Goal: Information Seeking & Learning: Learn about a topic

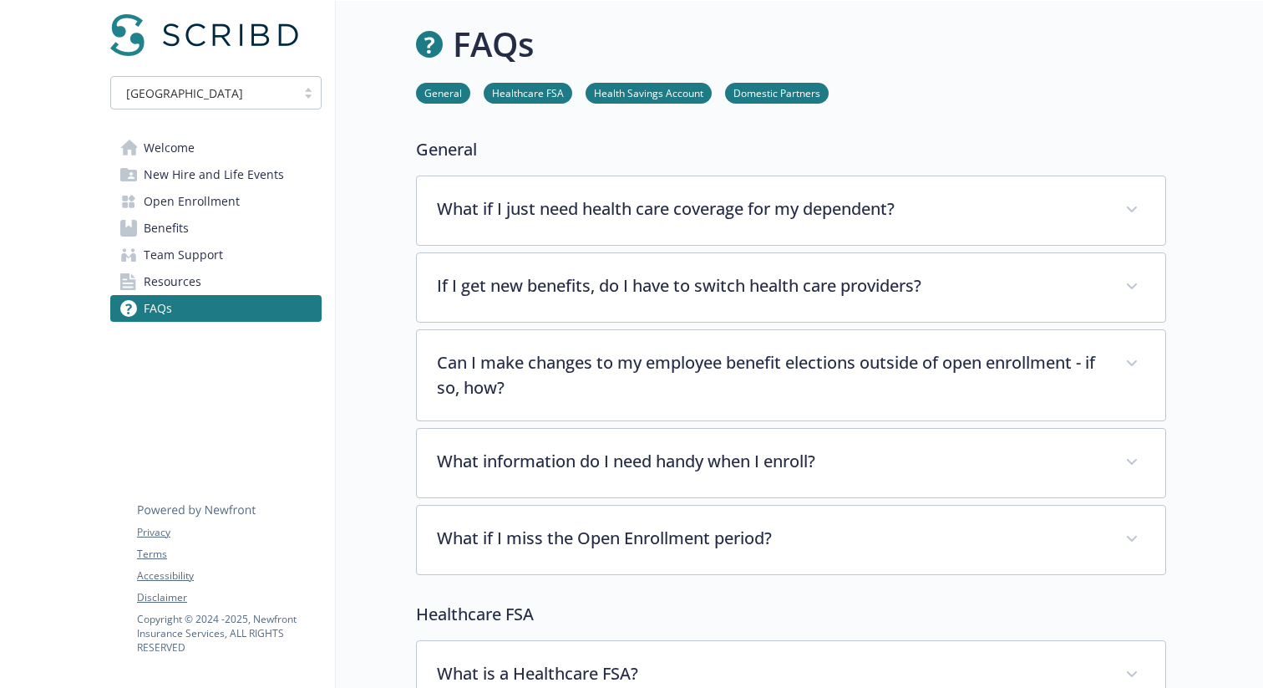
scroll to position [3, 0]
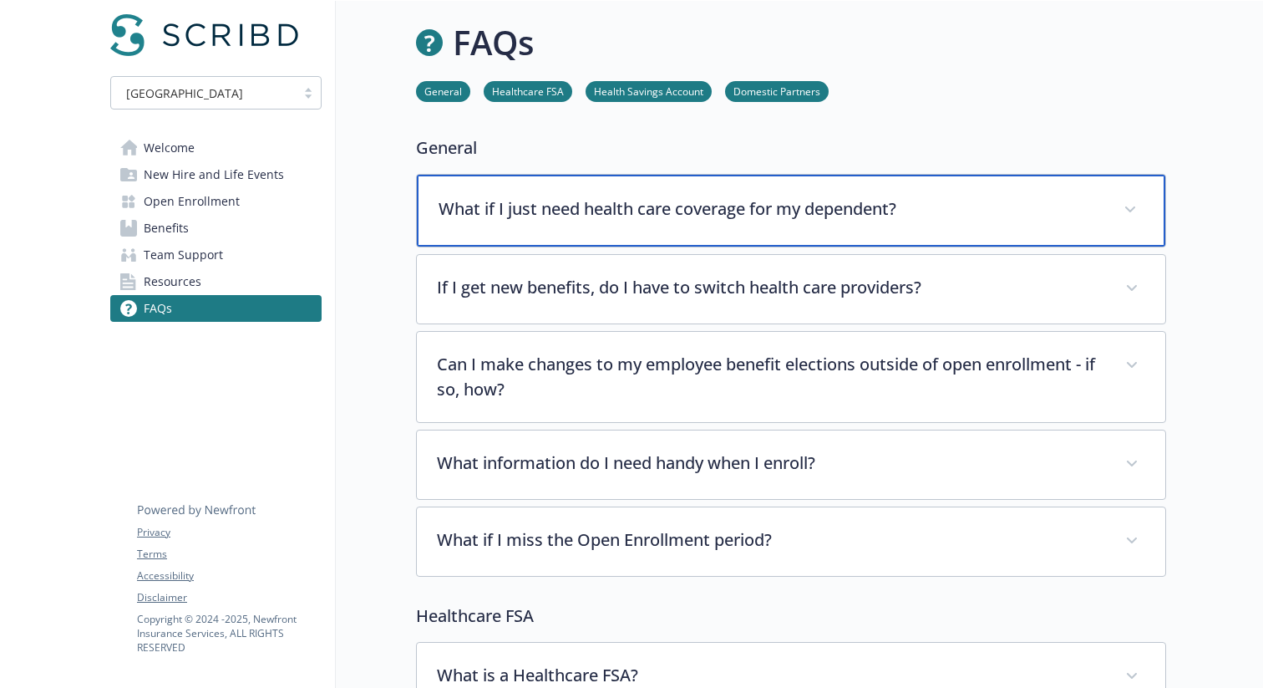
click at [715, 206] on p "What if I just need health care coverage for my dependent?" at bounding box center [771, 208] width 665 height 25
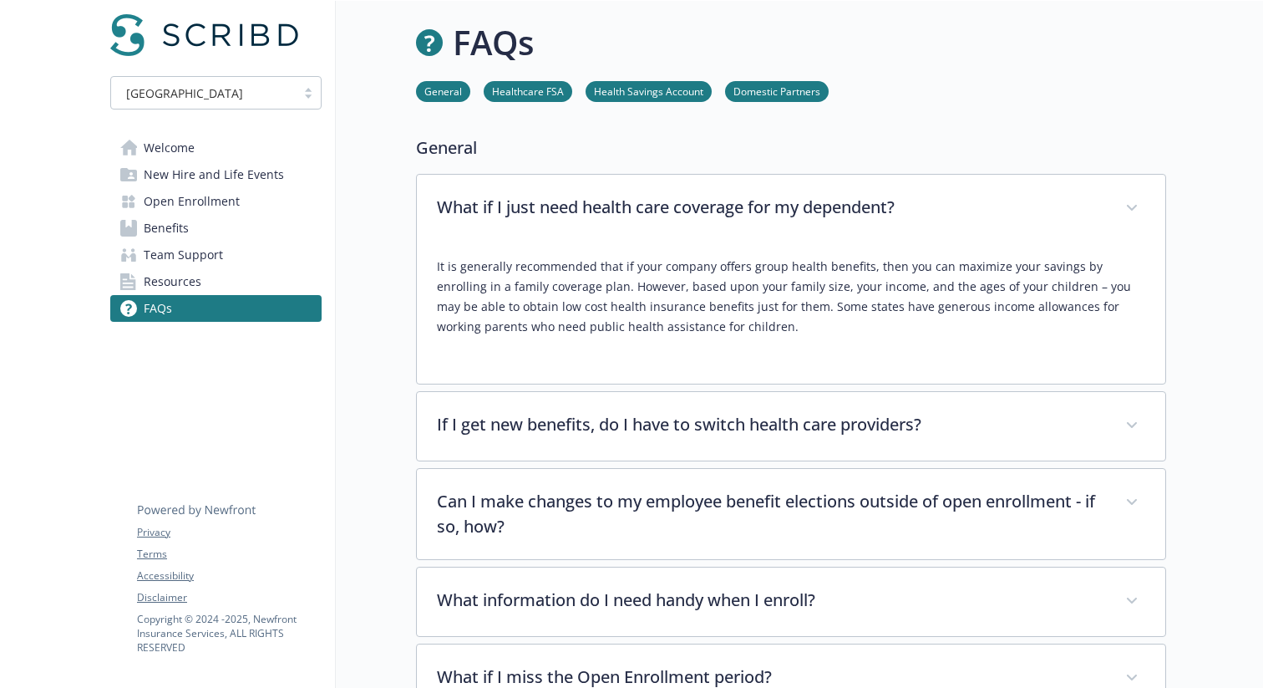
click at [748, 272] on p "It is generally recommended that if your company offers group health benefits, …" at bounding box center [791, 297] width 709 height 80
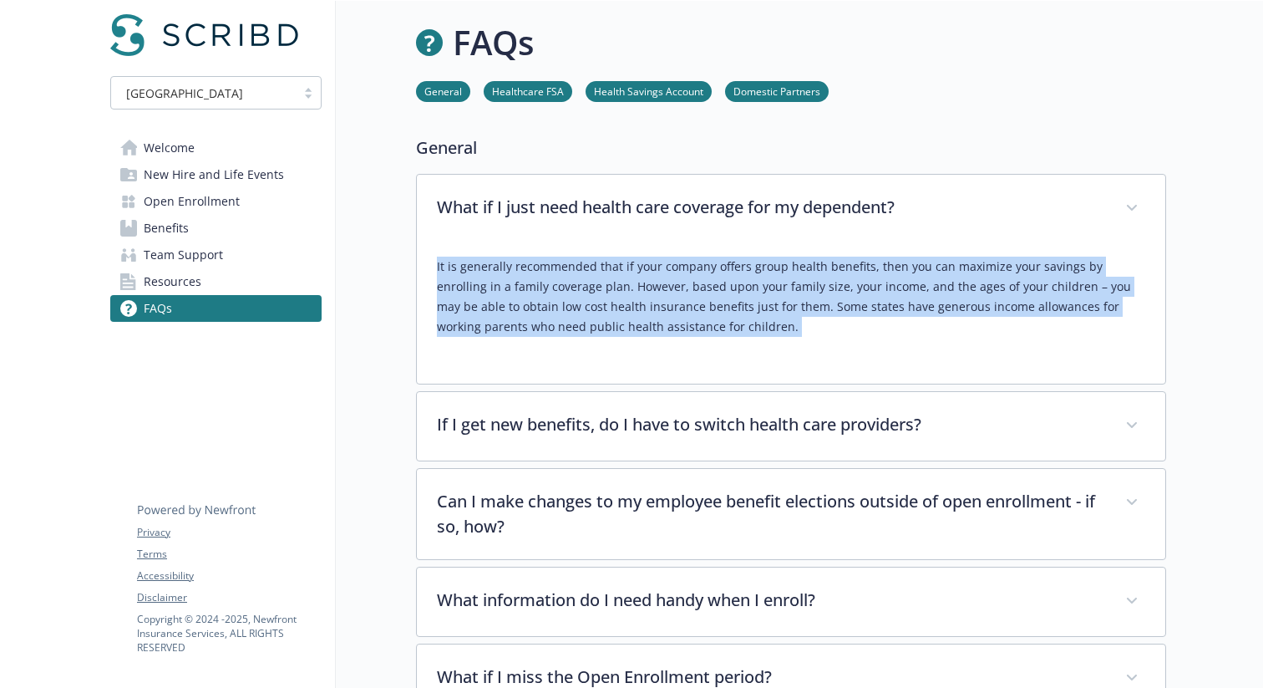
click at [748, 272] on p "It is generally recommended that if your company offers group health benefits, …" at bounding box center [791, 297] width 709 height 80
click at [727, 305] on p "It is generally recommended that if your company offers group health benefits, …" at bounding box center [791, 297] width 709 height 80
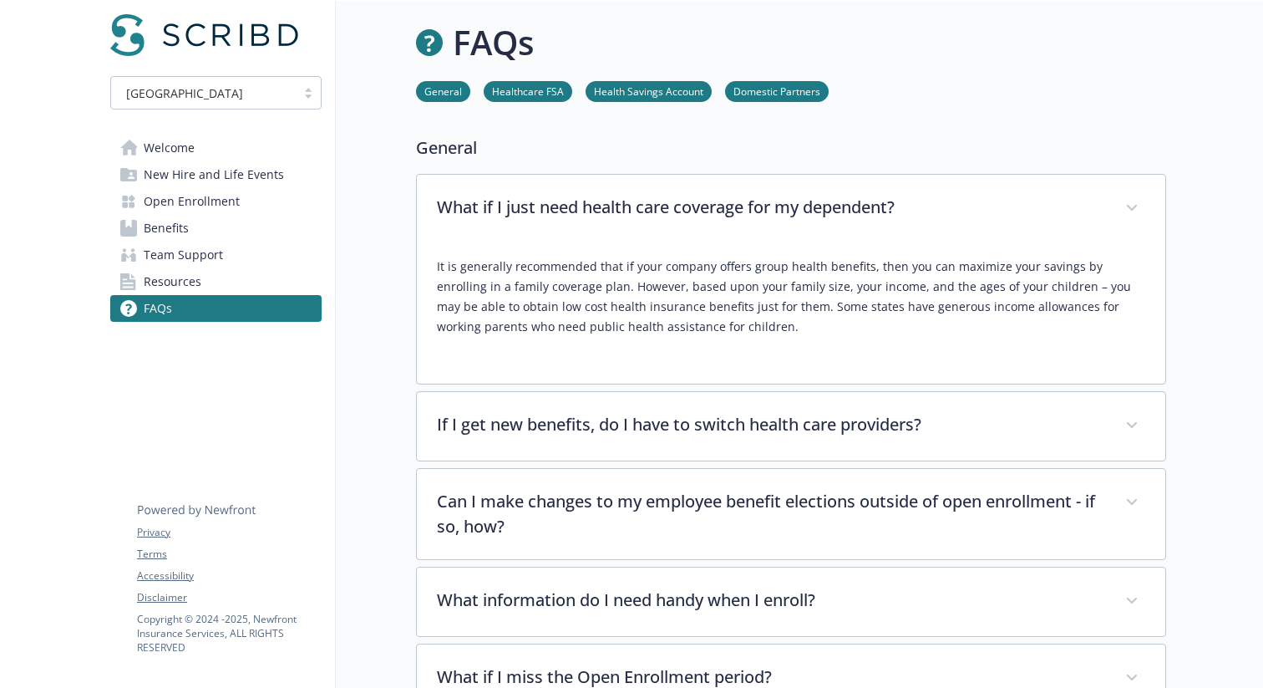
scroll to position [0, 0]
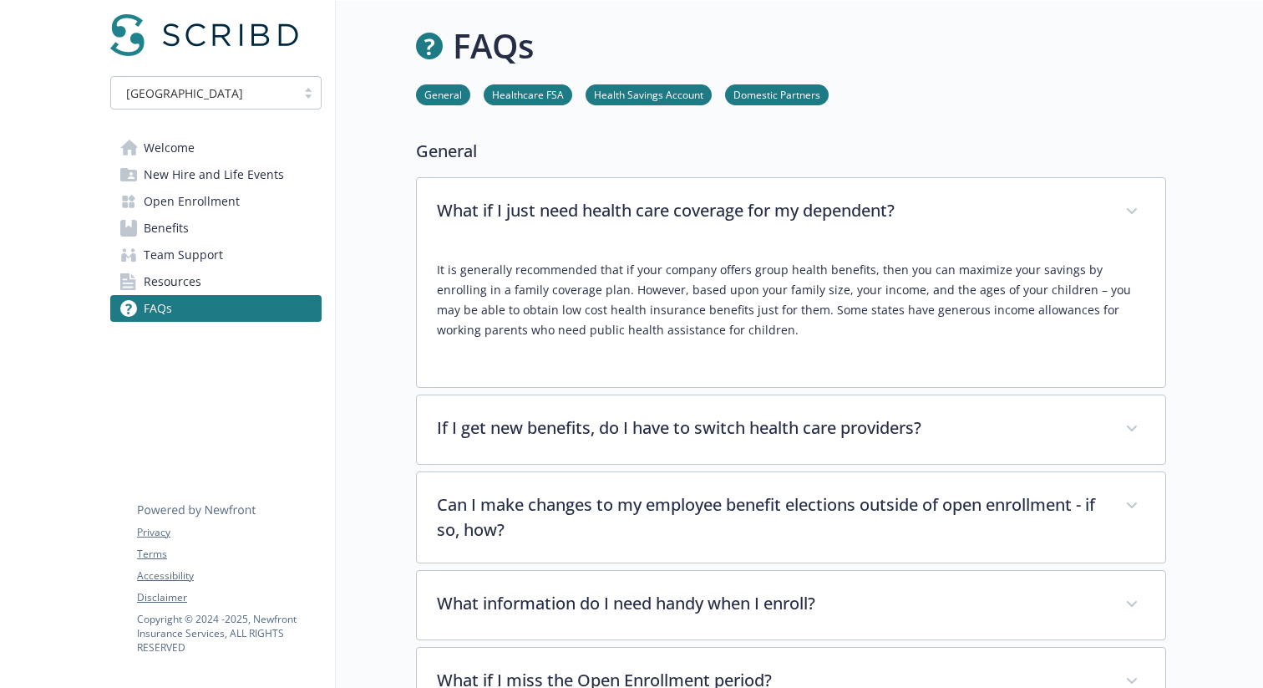
click at [829, 318] on p "It is generally recommended that if your company offers group health benefits, …" at bounding box center [791, 300] width 709 height 80
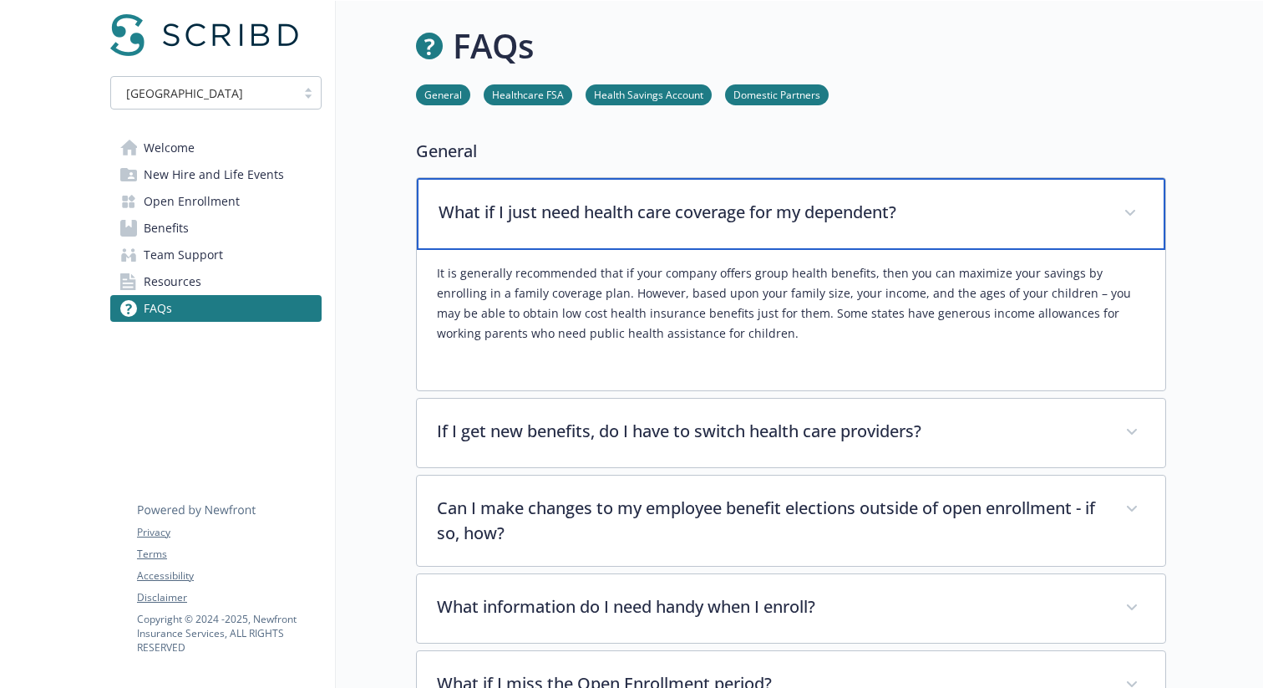
click at [728, 213] on p "What if I just need health care coverage for my dependent?" at bounding box center [771, 212] width 665 height 25
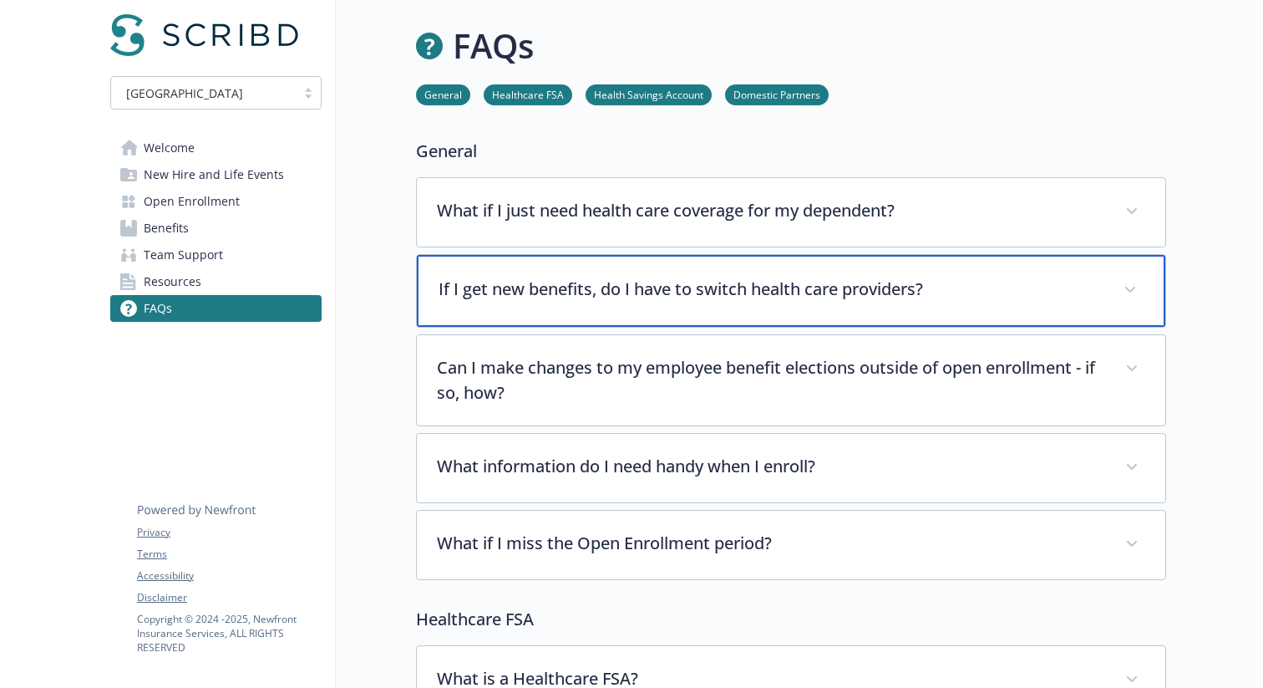
click at [785, 272] on div "If I get new benefits, do I have to switch health care providers?" at bounding box center [791, 291] width 749 height 72
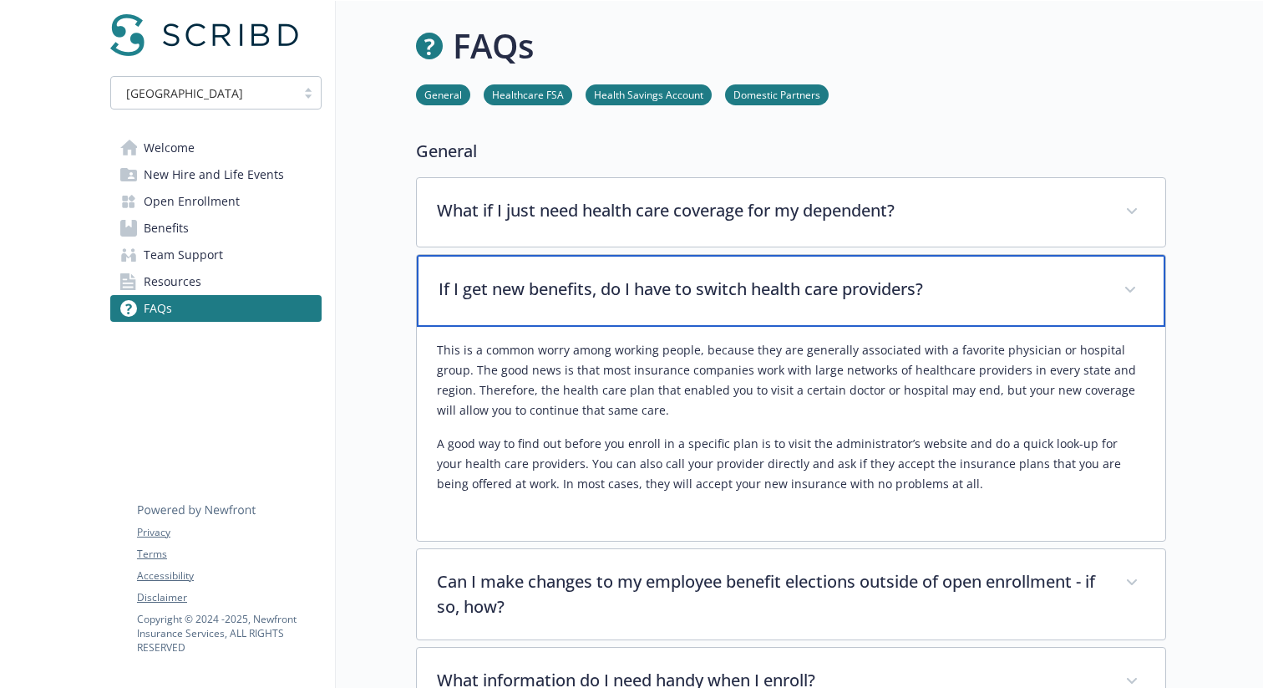
click at [785, 272] on div "If I get new benefits, do I have to switch health care providers?" at bounding box center [791, 291] width 749 height 72
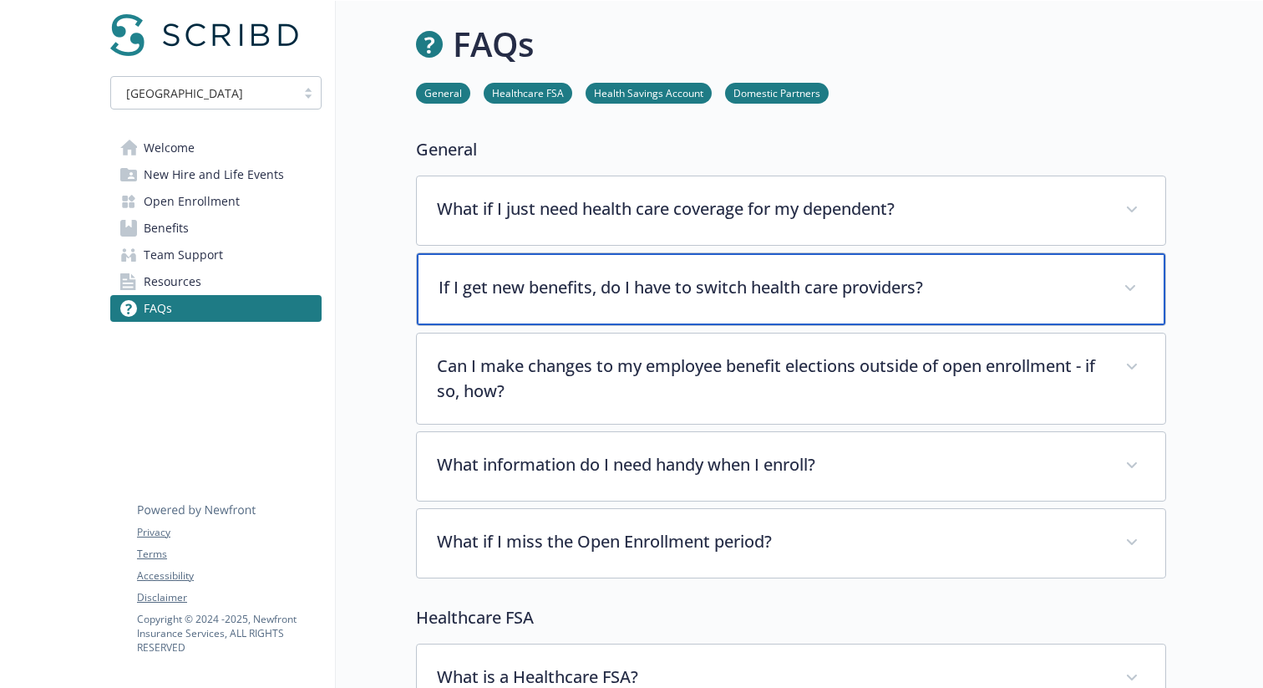
scroll to position [3, 0]
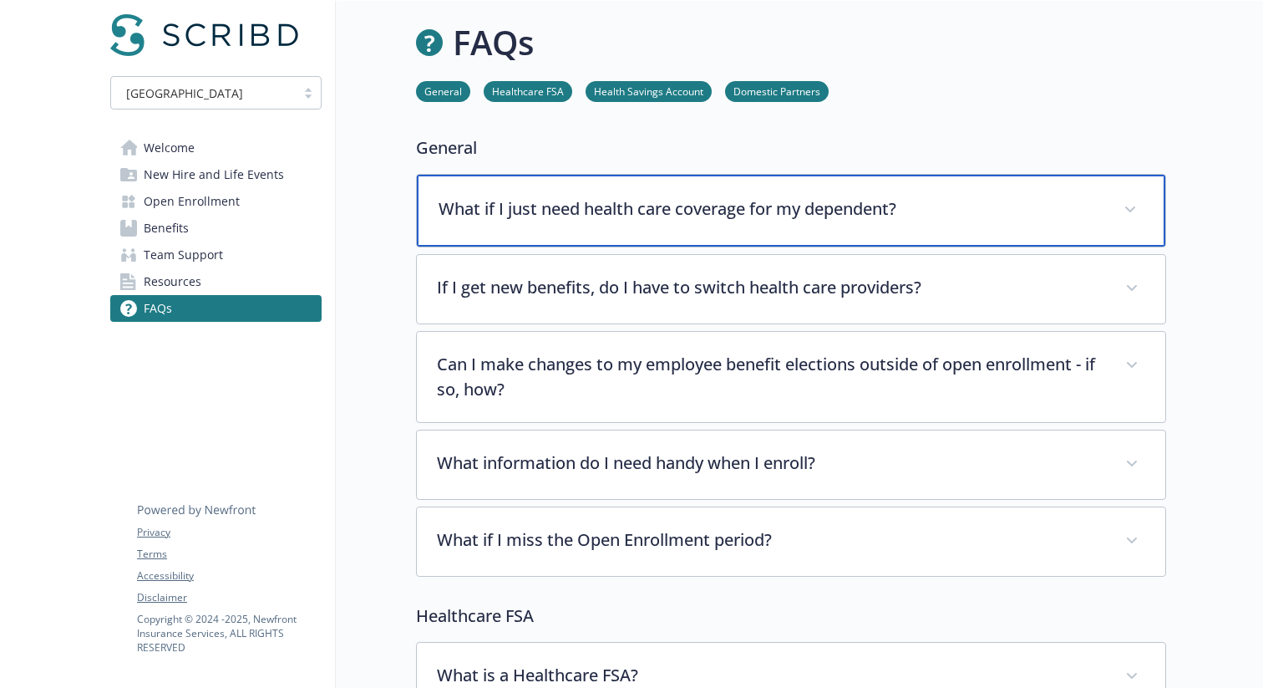
click at [712, 216] on p "What if I just need health care coverage for my dependent?" at bounding box center [771, 208] width 665 height 25
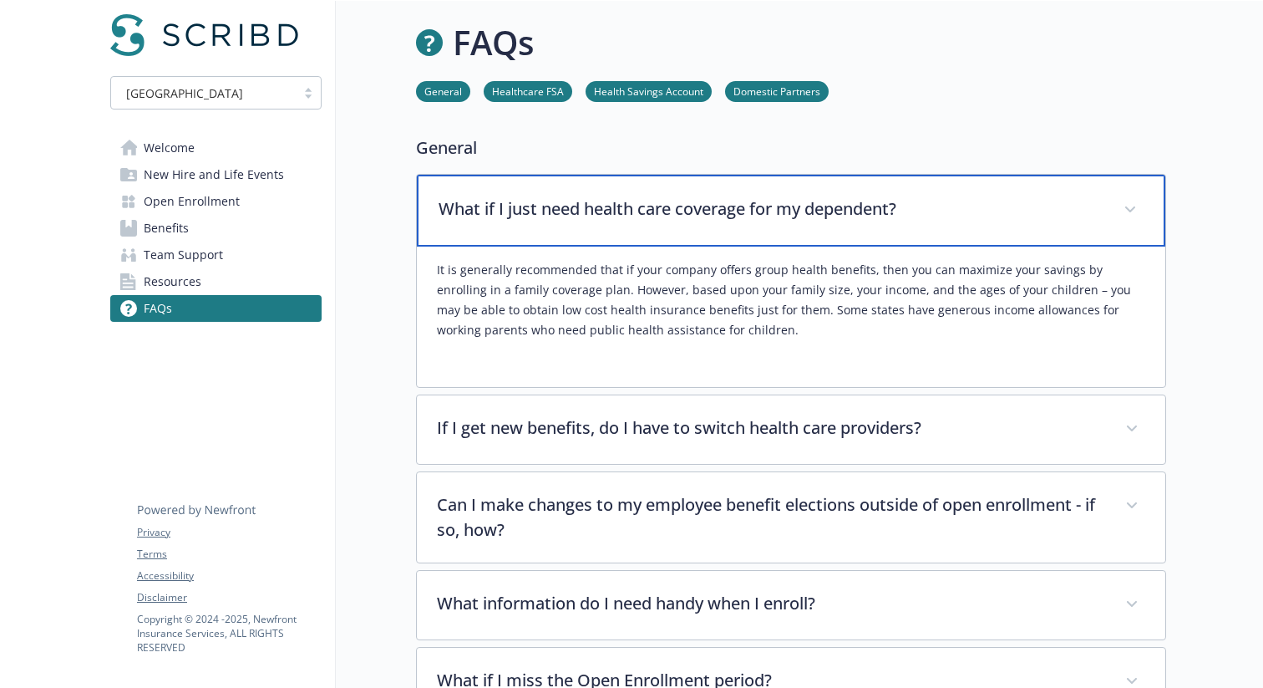
click at [712, 216] on p "What if I just need health care coverage for my dependent?" at bounding box center [771, 208] width 665 height 25
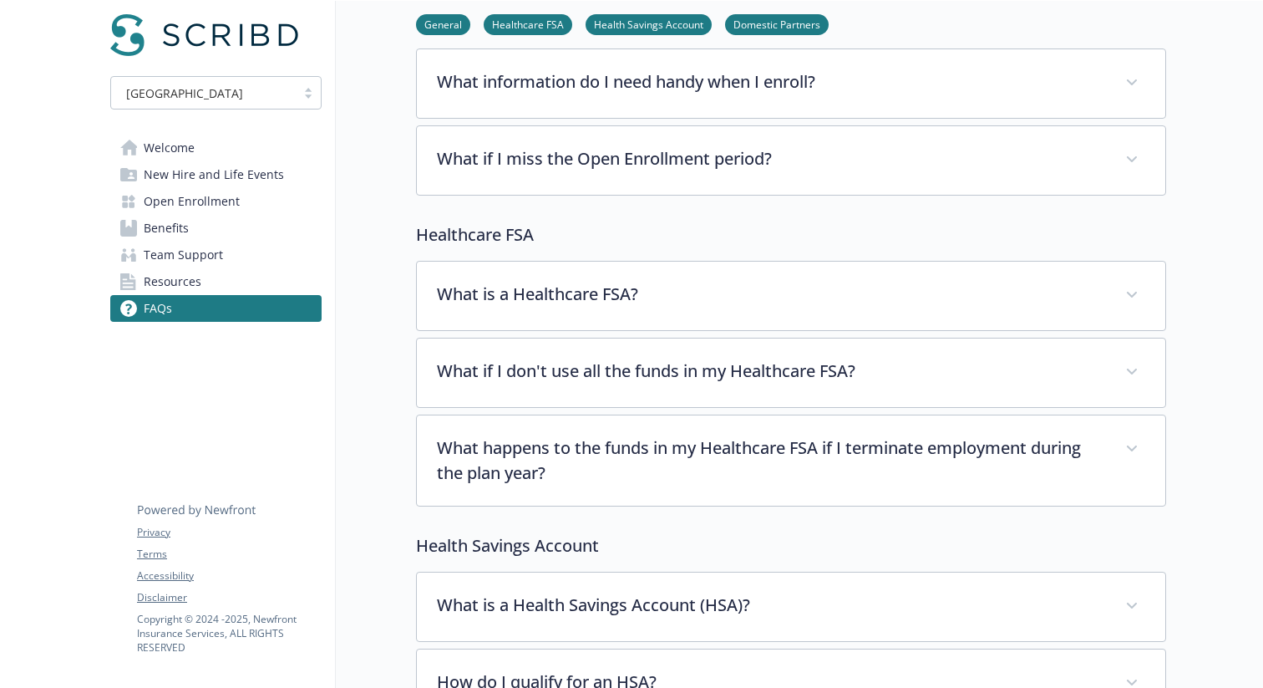
scroll to position [389, 0]
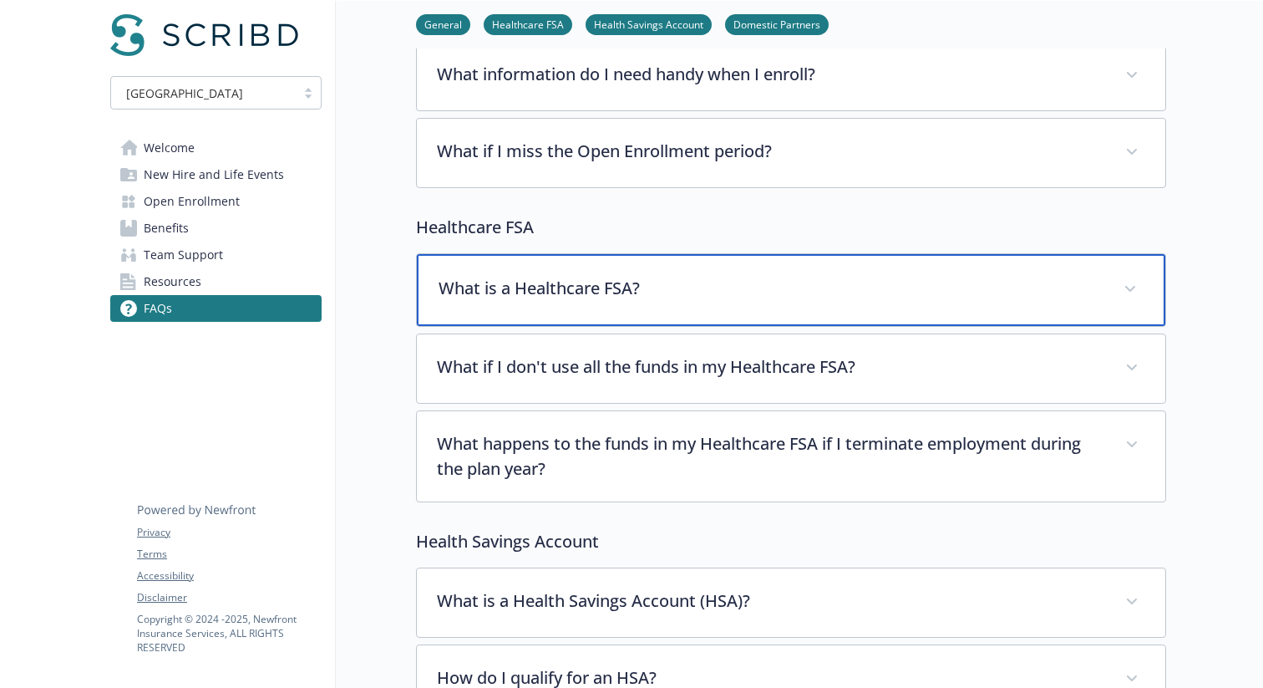
click at [966, 304] on div "What is a Healthcare FSA?" at bounding box center [791, 290] width 749 height 72
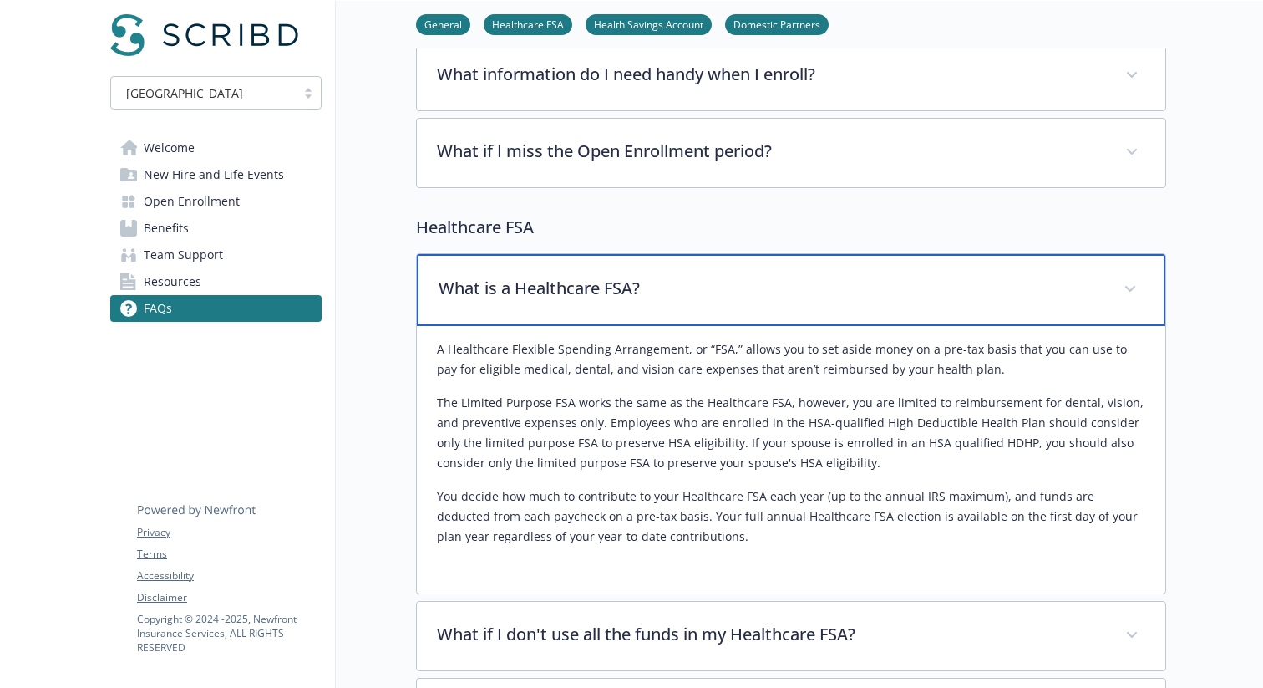
click at [966, 304] on div "What is a Healthcare FSA?" at bounding box center [791, 290] width 749 height 72
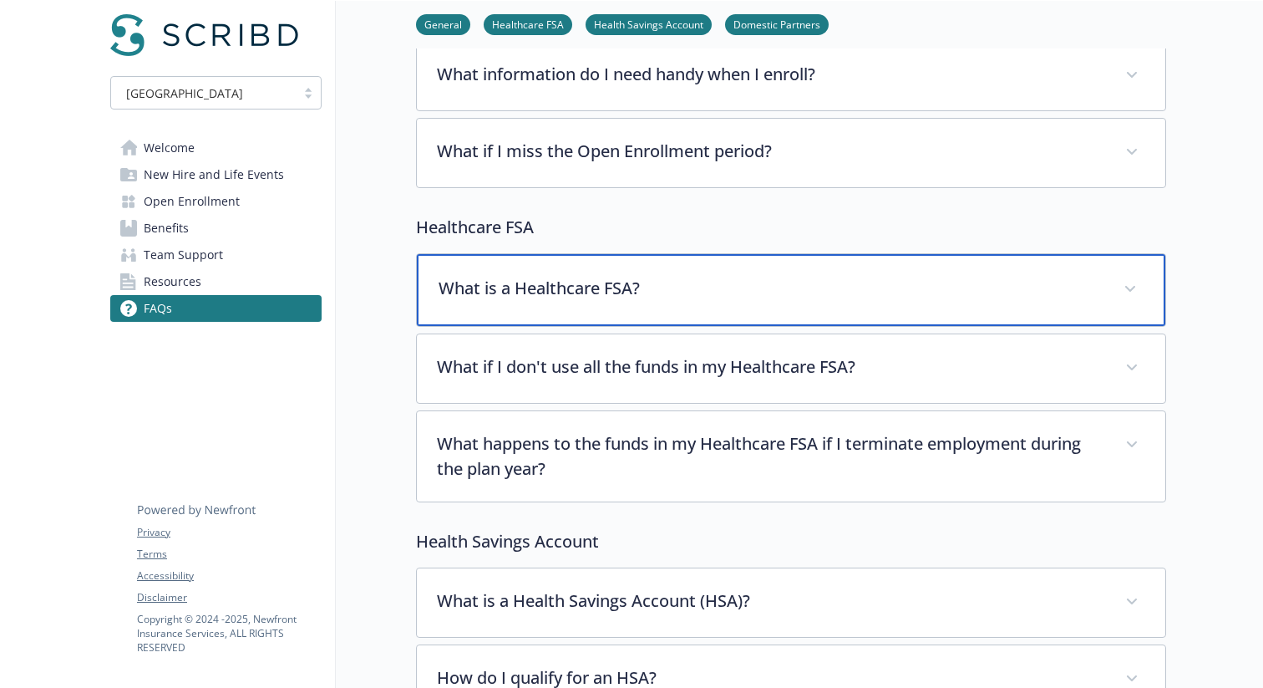
click at [923, 303] on div "What is a Healthcare FSA?" at bounding box center [791, 290] width 749 height 72
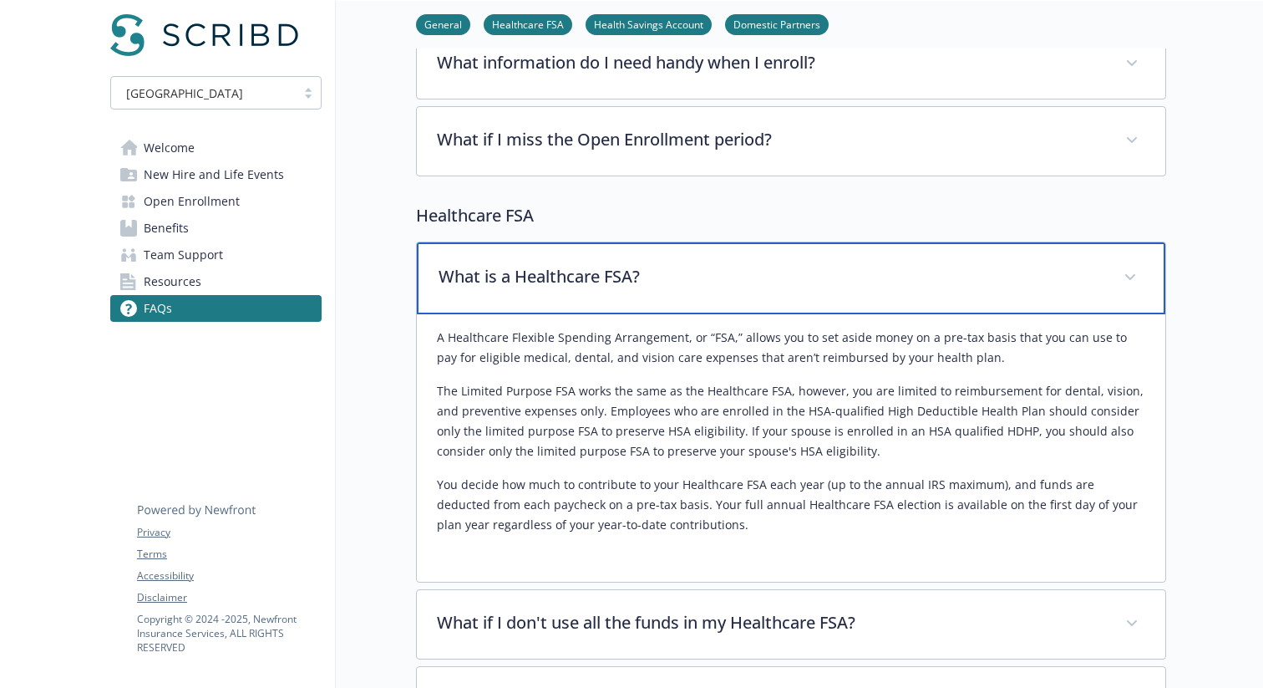
scroll to position [404, 0]
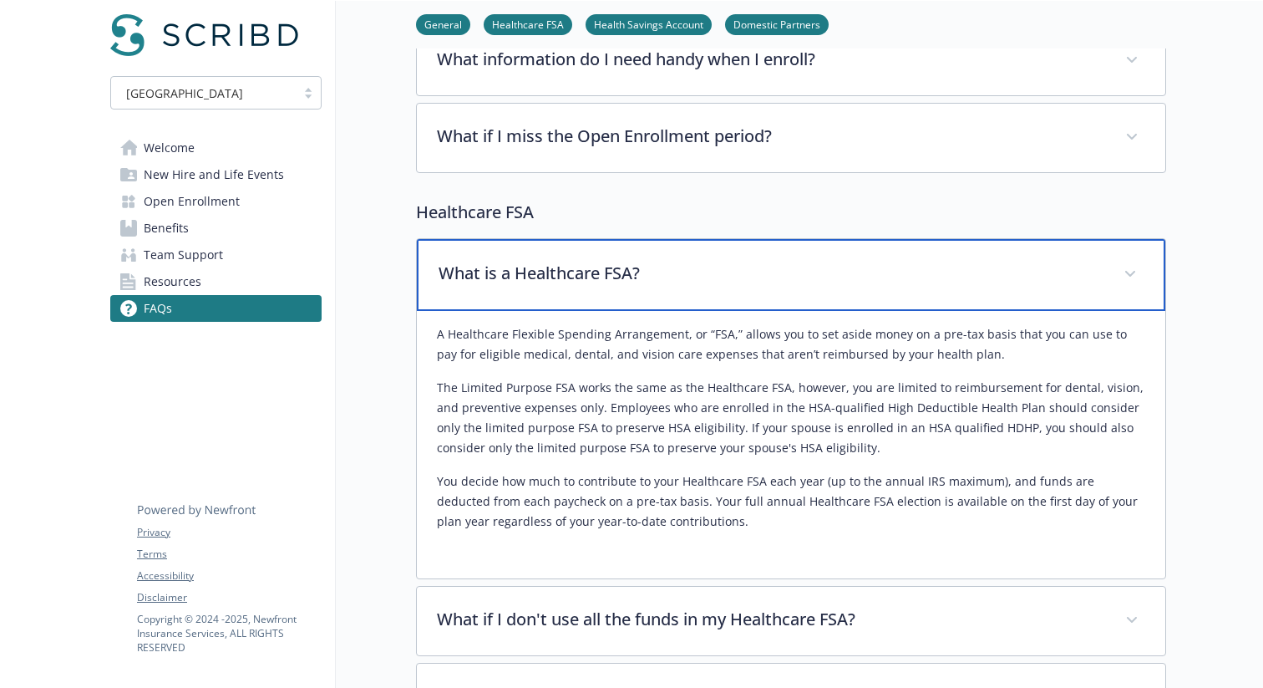
click at [817, 268] on p "What is a Healthcare FSA?" at bounding box center [771, 273] width 665 height 25
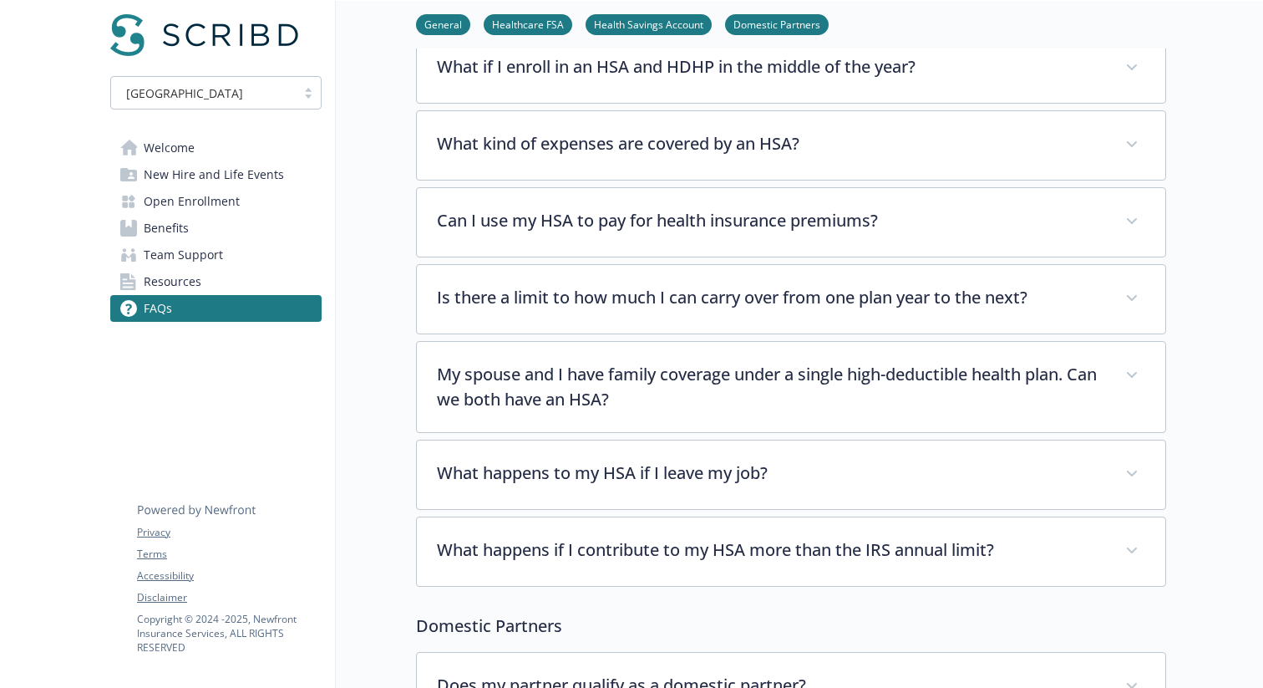
scroll to position [1331, 0]
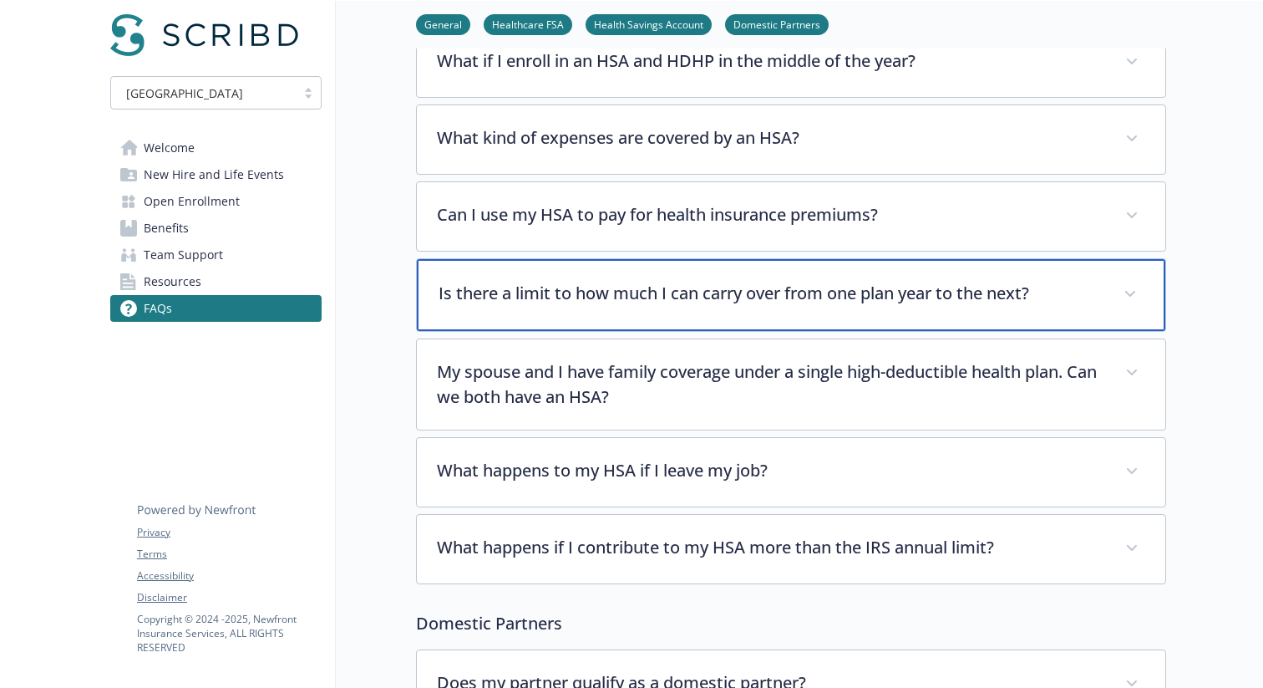
click at [784, 281] on p "Is there a limit to how much I can carry over from one plan year to the next?" at bounding box center [771, 293] width 665 height 25
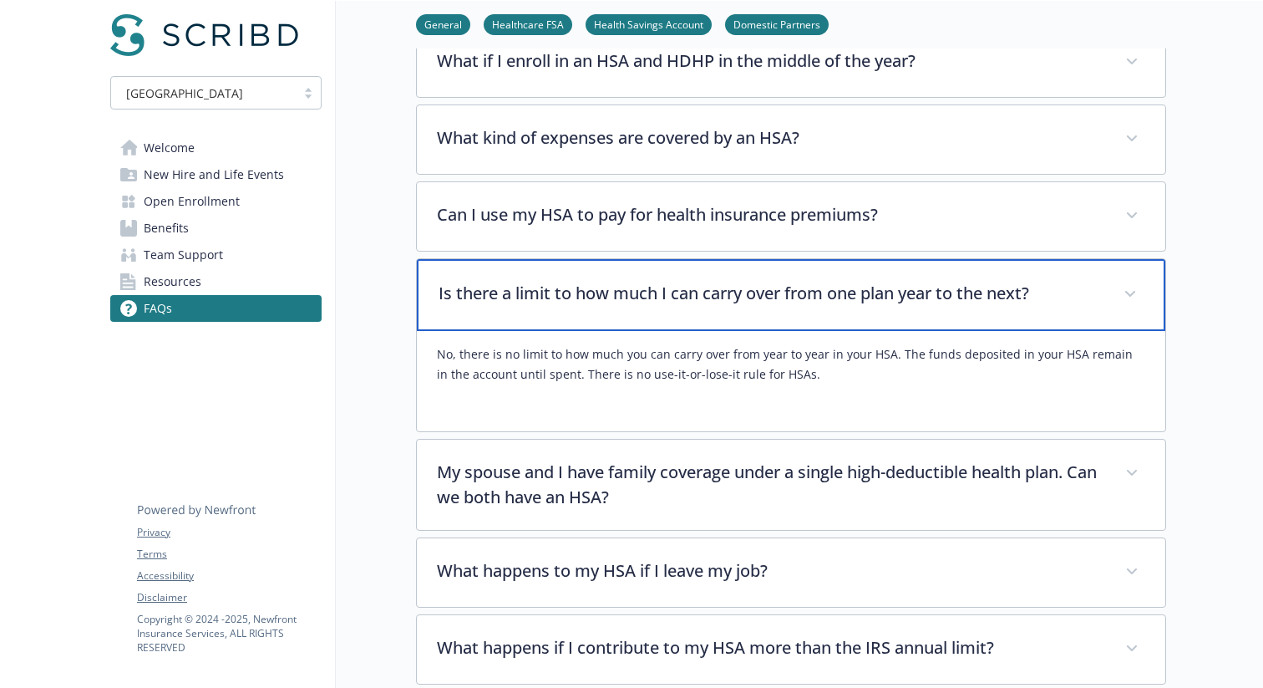
click at [784, 281] on p "Is there a limit to how much I can carry over from one plan year to the next?" at bounding box center [771, 293] width 665 height 25
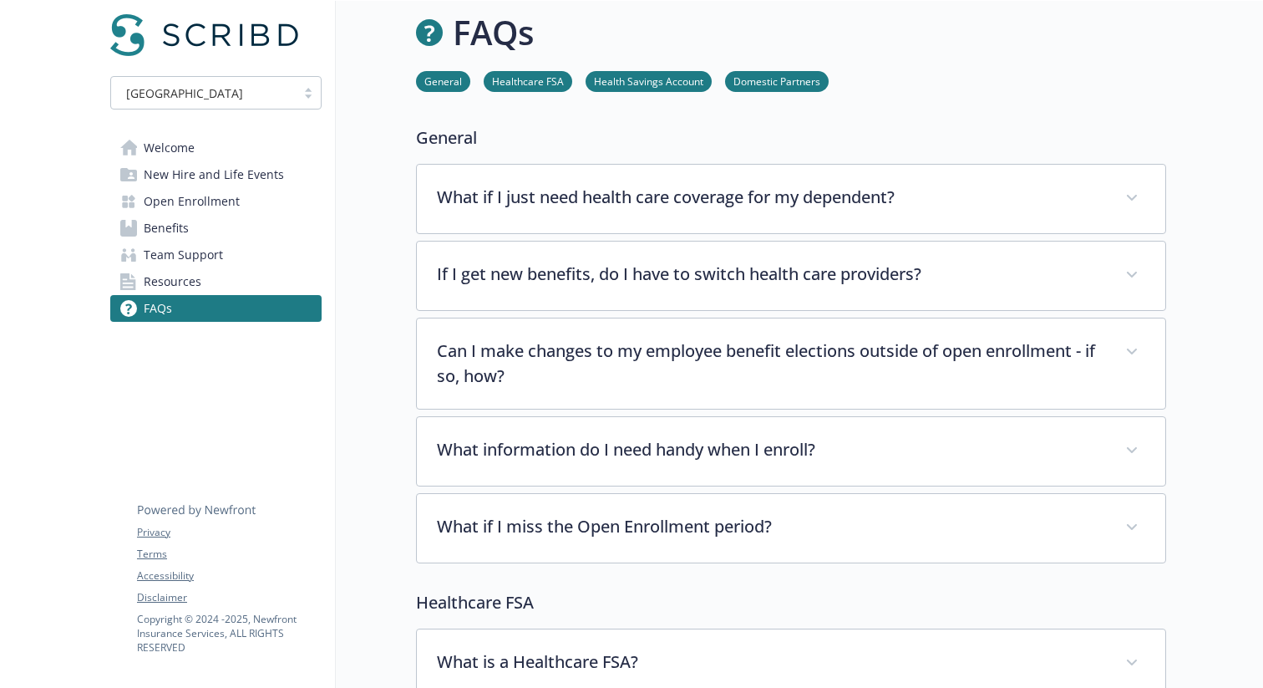
scroll to position [51, 0]
